Goal: Transaction & Acquisition: Book appointment/travel/reservation

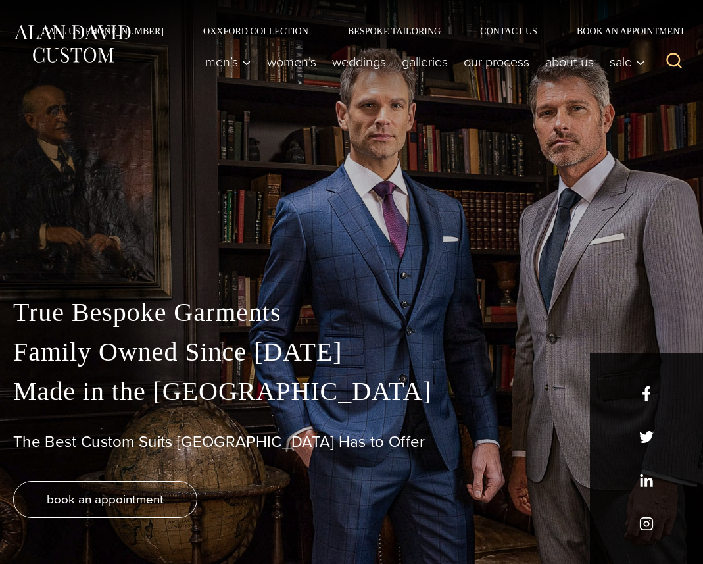
click at [60, 48] on img at bounding box center [72, 44] width 118 height 44
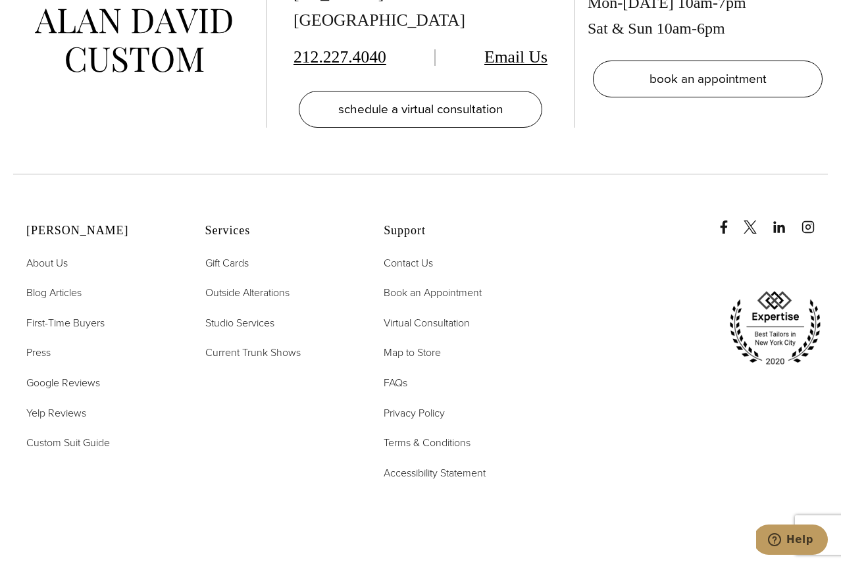
scroll to position [6448, 0]
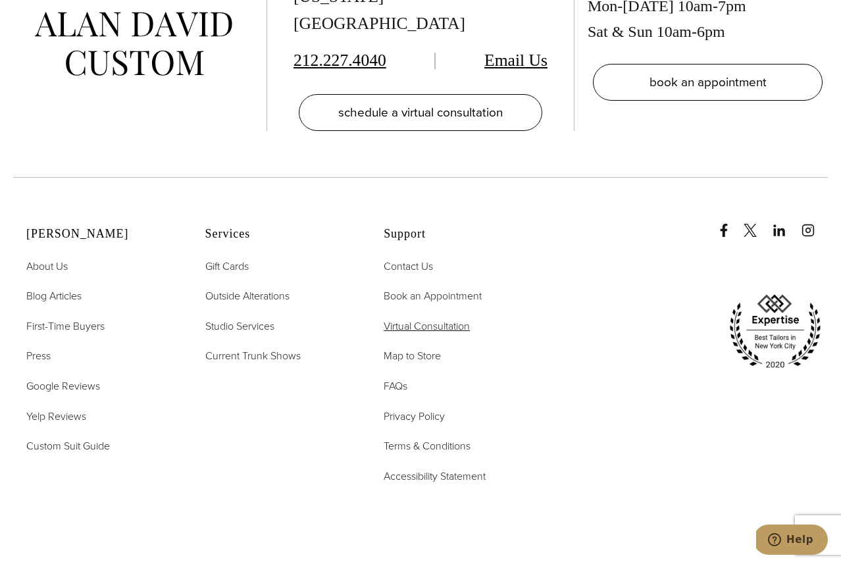
click at [443, 318] on span "Virtual Consultation" at bounding box center [427, 325] width 86 height 15
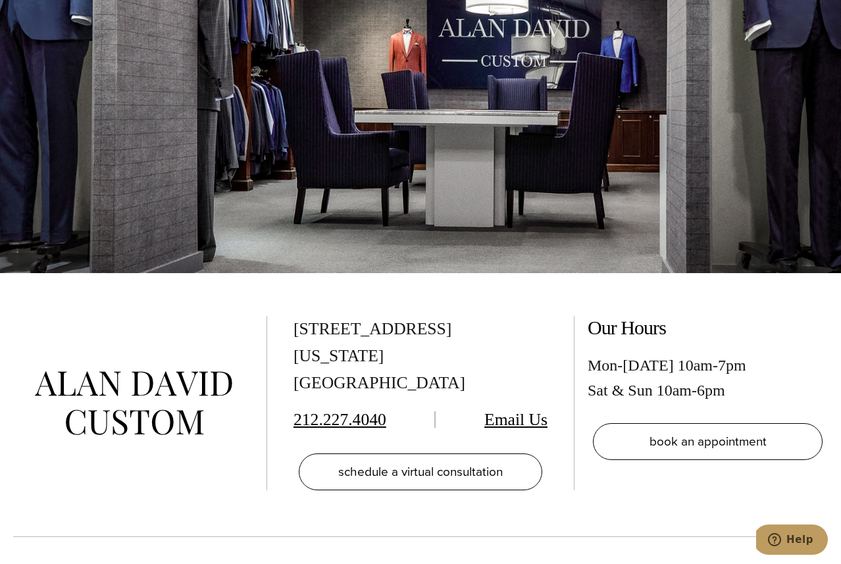
scroll to position [3177, 0]
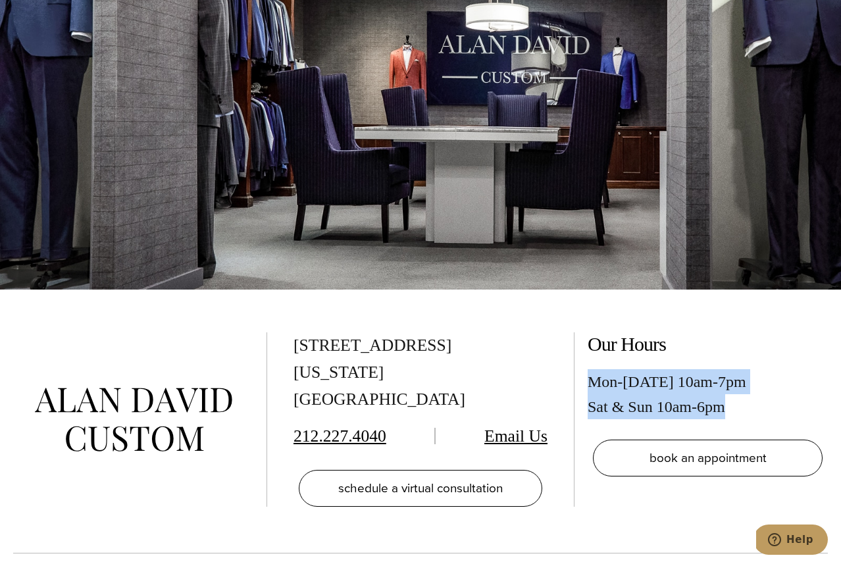
drag, startPoint x: 590, startPoint y: 343, endPoint x: 726, endPoint y: 383, distance: 142.0
click at [726, 383] on div "Our Hours Mon-[DATE] 10am-7pm Sat & Sun 10am-6pm book an appointment" at bounding box center [708, 404] width 240 height 144
copy div "Mon-[DATE] 10am-7pm Sat & Sun 10am-6pm"
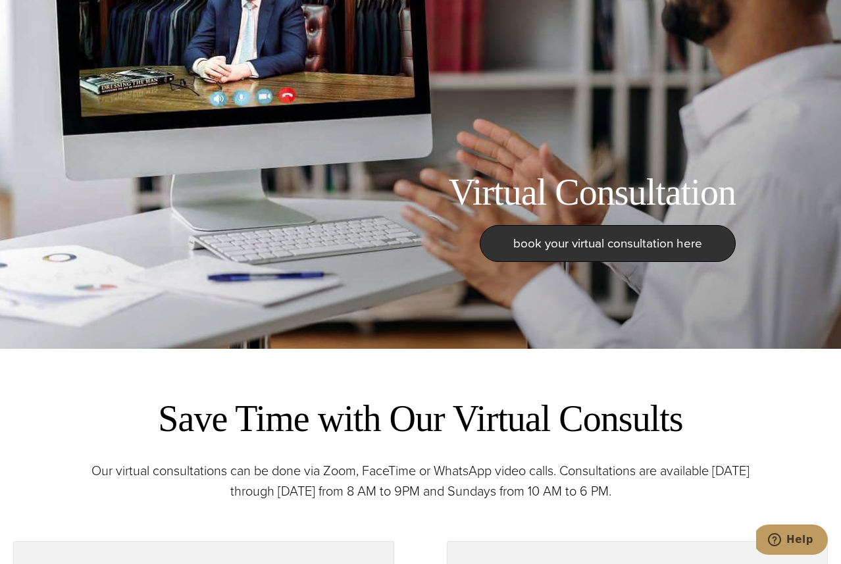
scroll to position [0, 0]
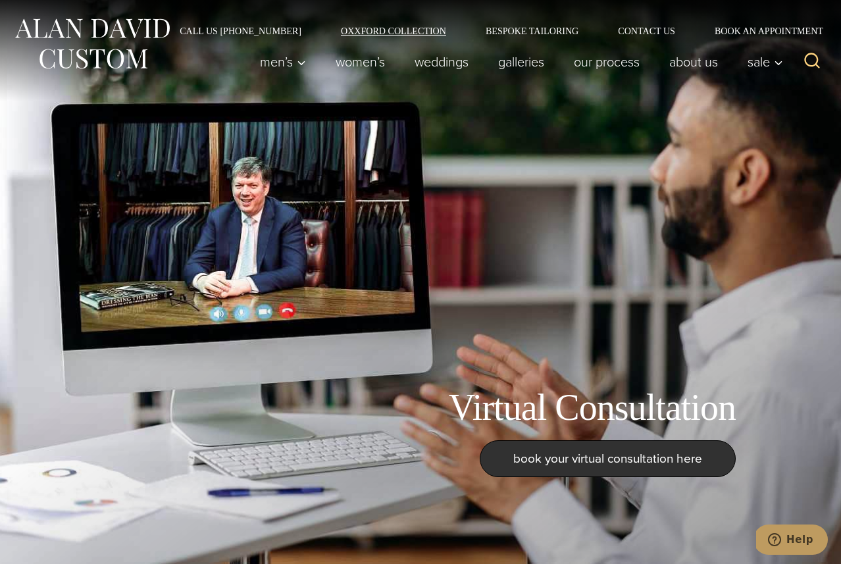
click at [384, 28] on link "Oxxford Collection" at bounding box center [393, 30] width 145 height 9
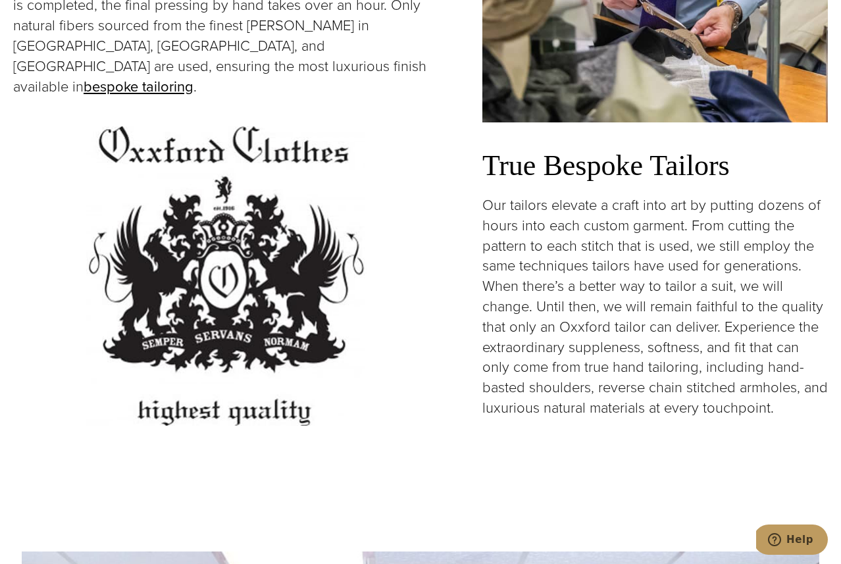
scroll to position [2905, 0]
